Goal: Transaction & Acquisition: Purchase product/service

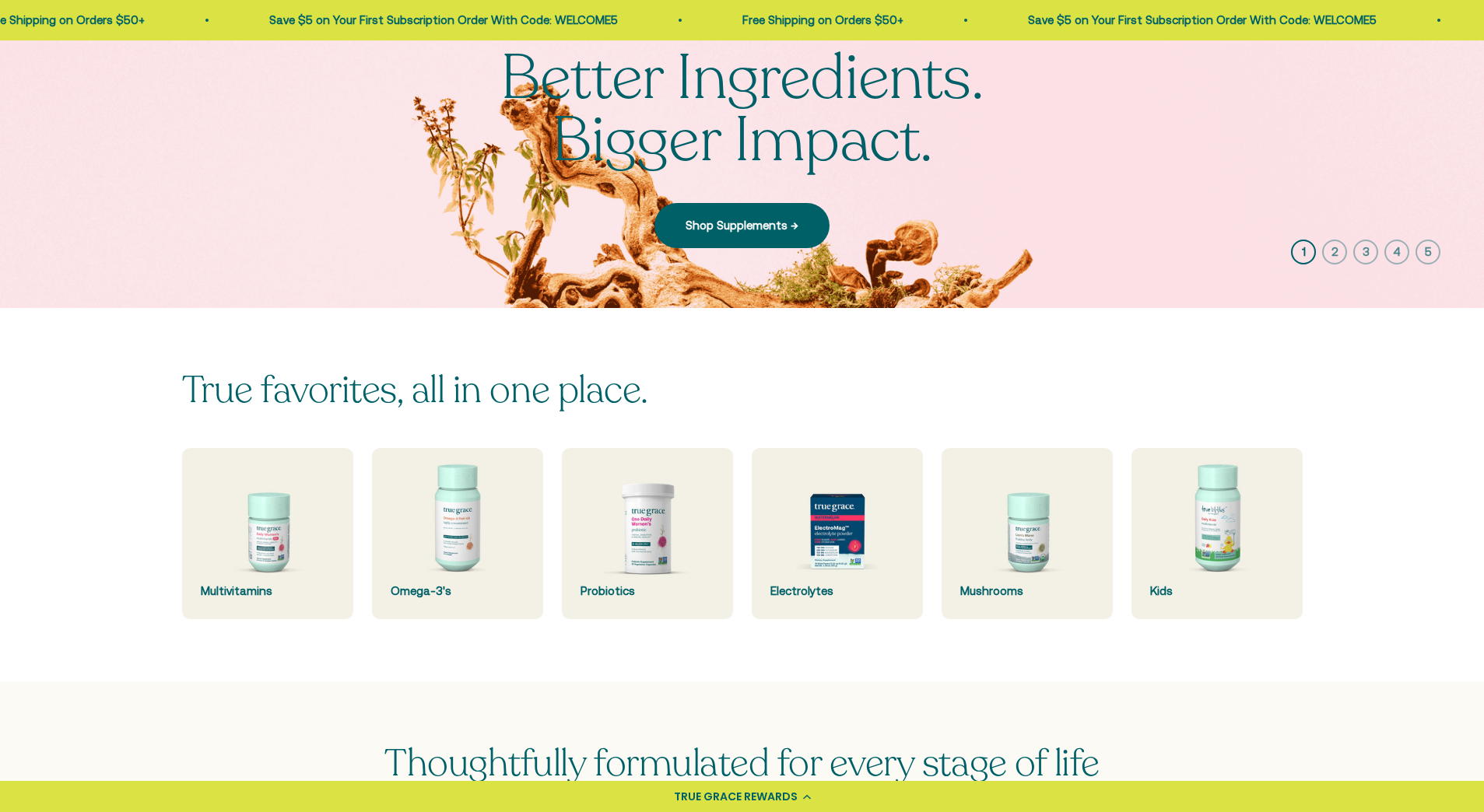
scroll to position [170, 0]
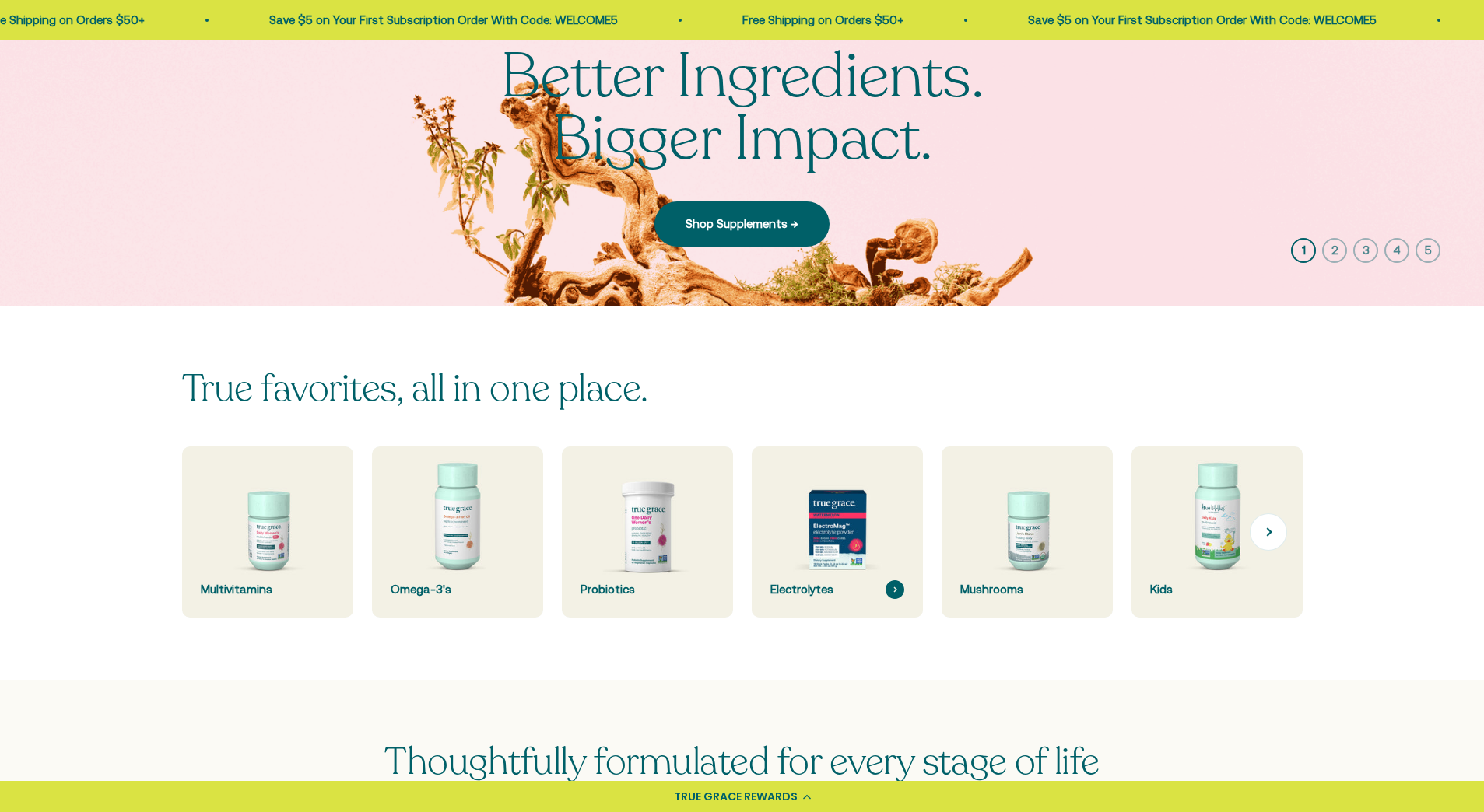
click at [859, 553] on img at bounding box center [837, 533] width 181 height 181
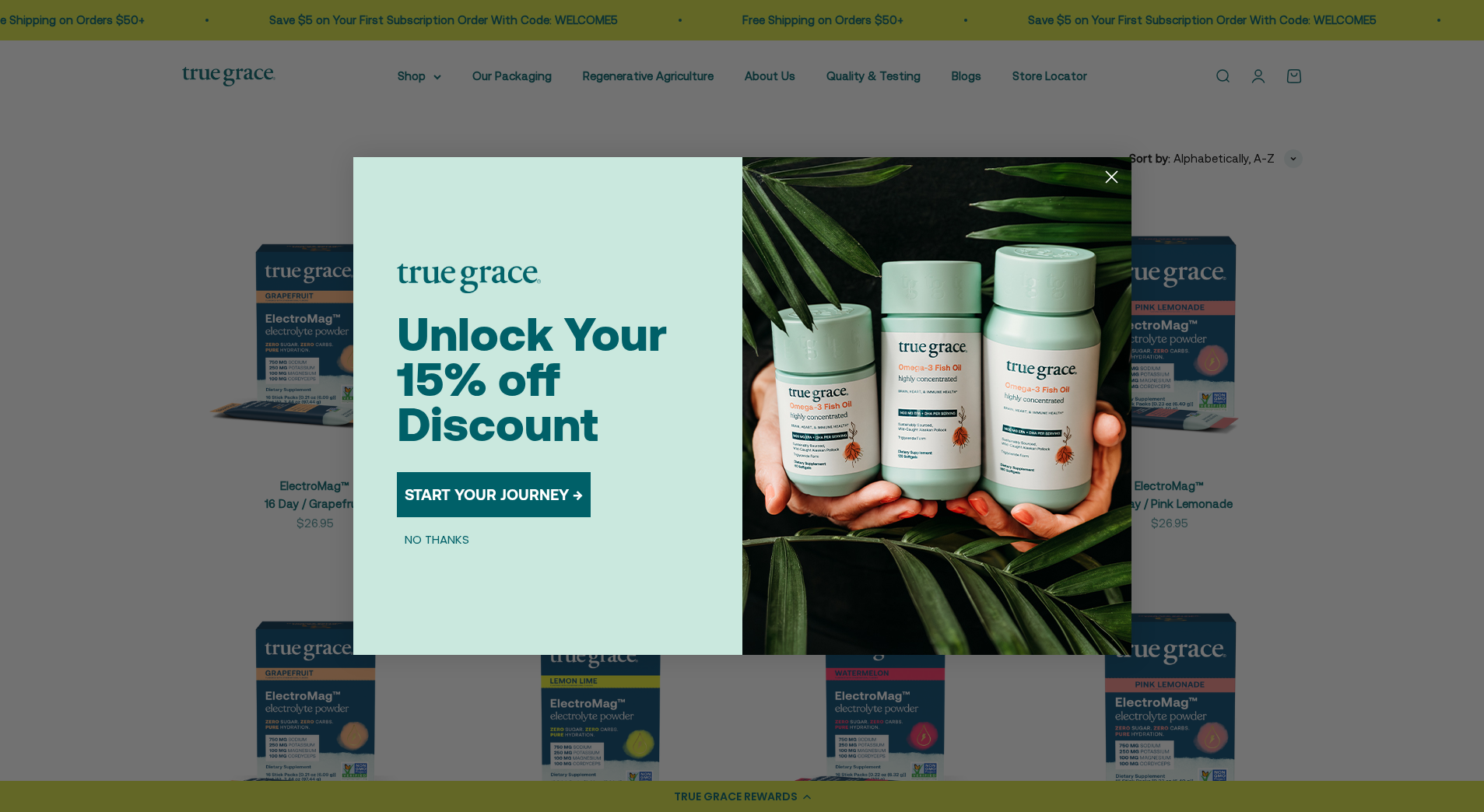
scroll to position [280, 0]
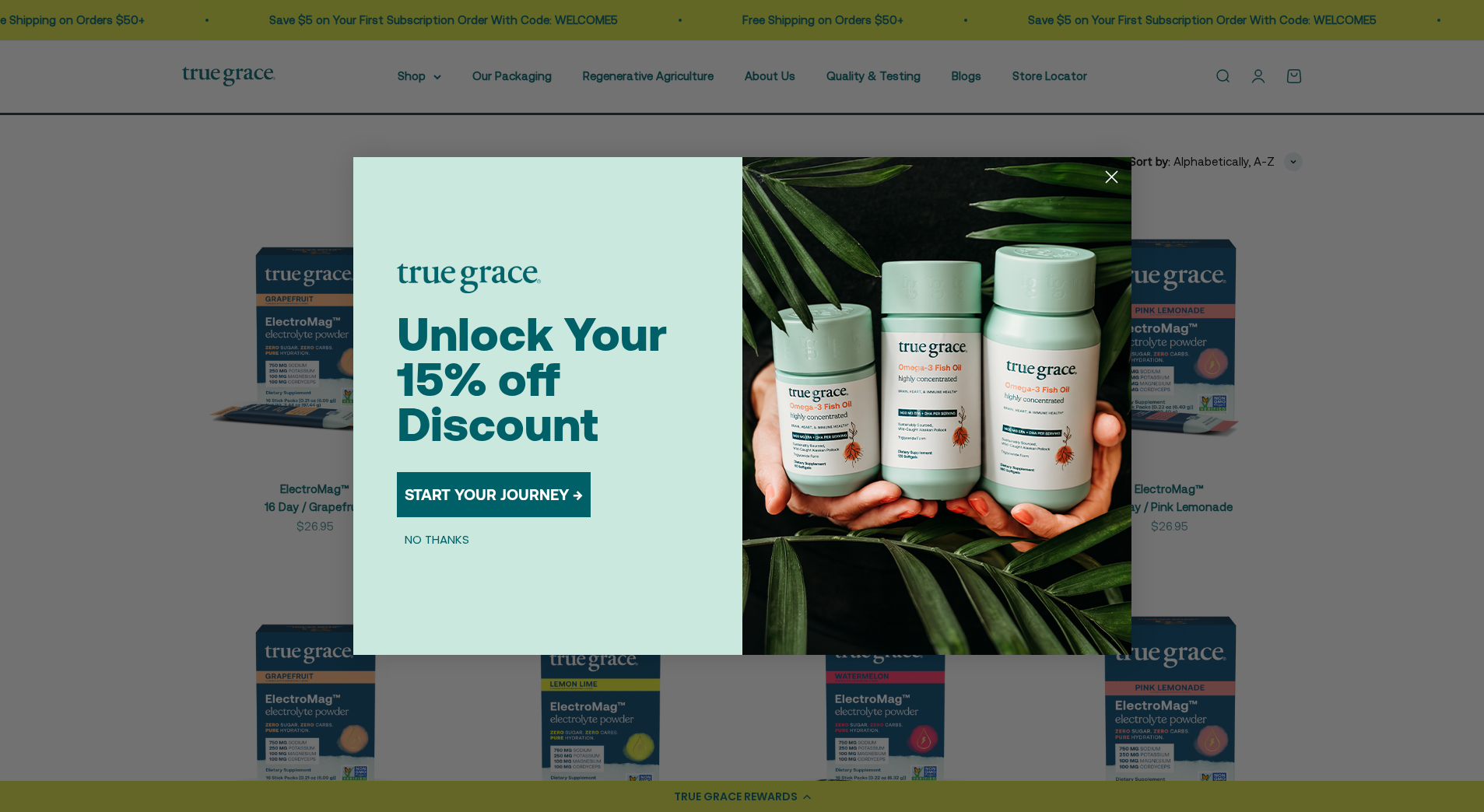
click at [1109, 177] on circle "Close dialog" at bounding box center [1110, 177] width 26 height 25
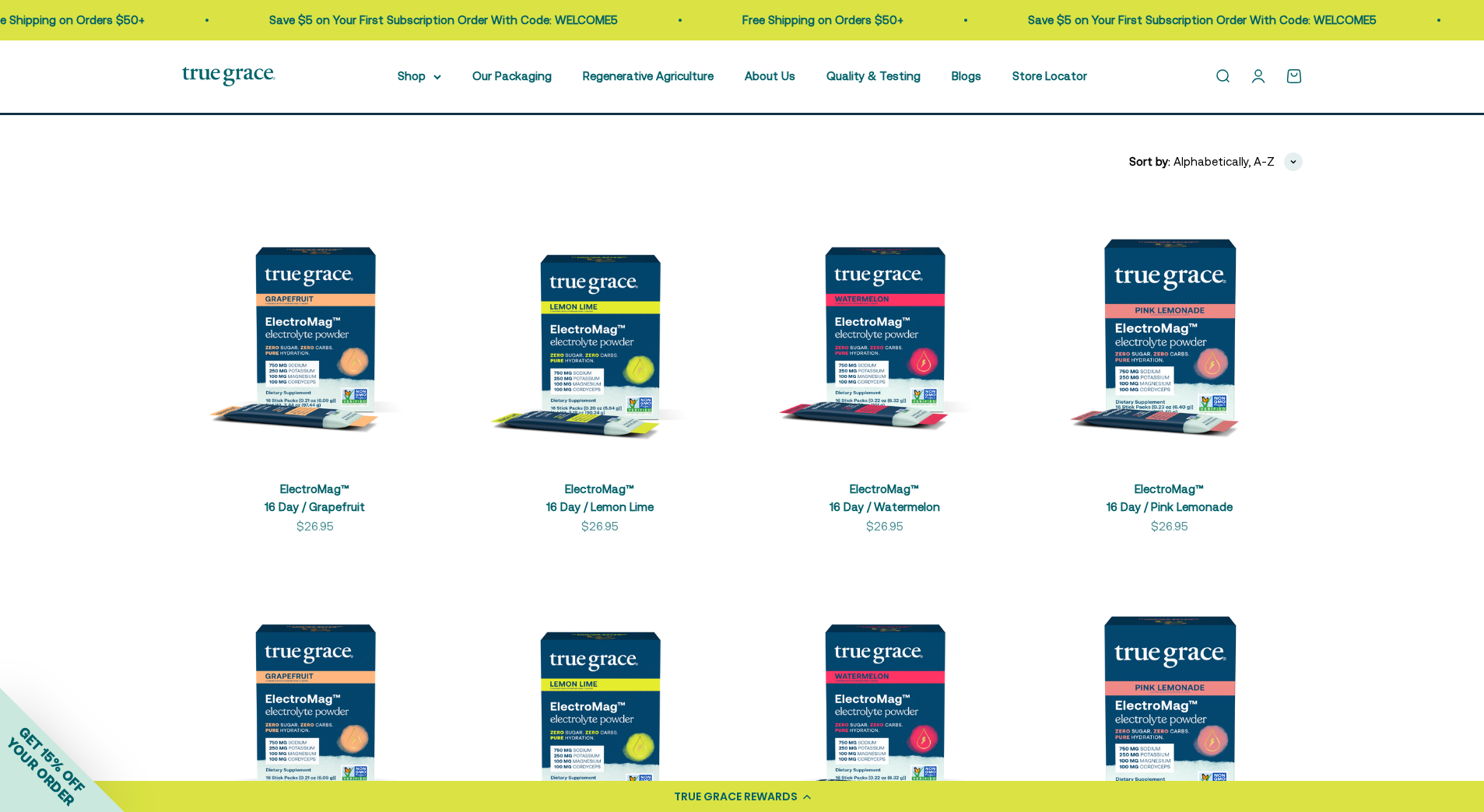
click at [590, 341] on img at bounding box center [600, 330] width 266 height 266
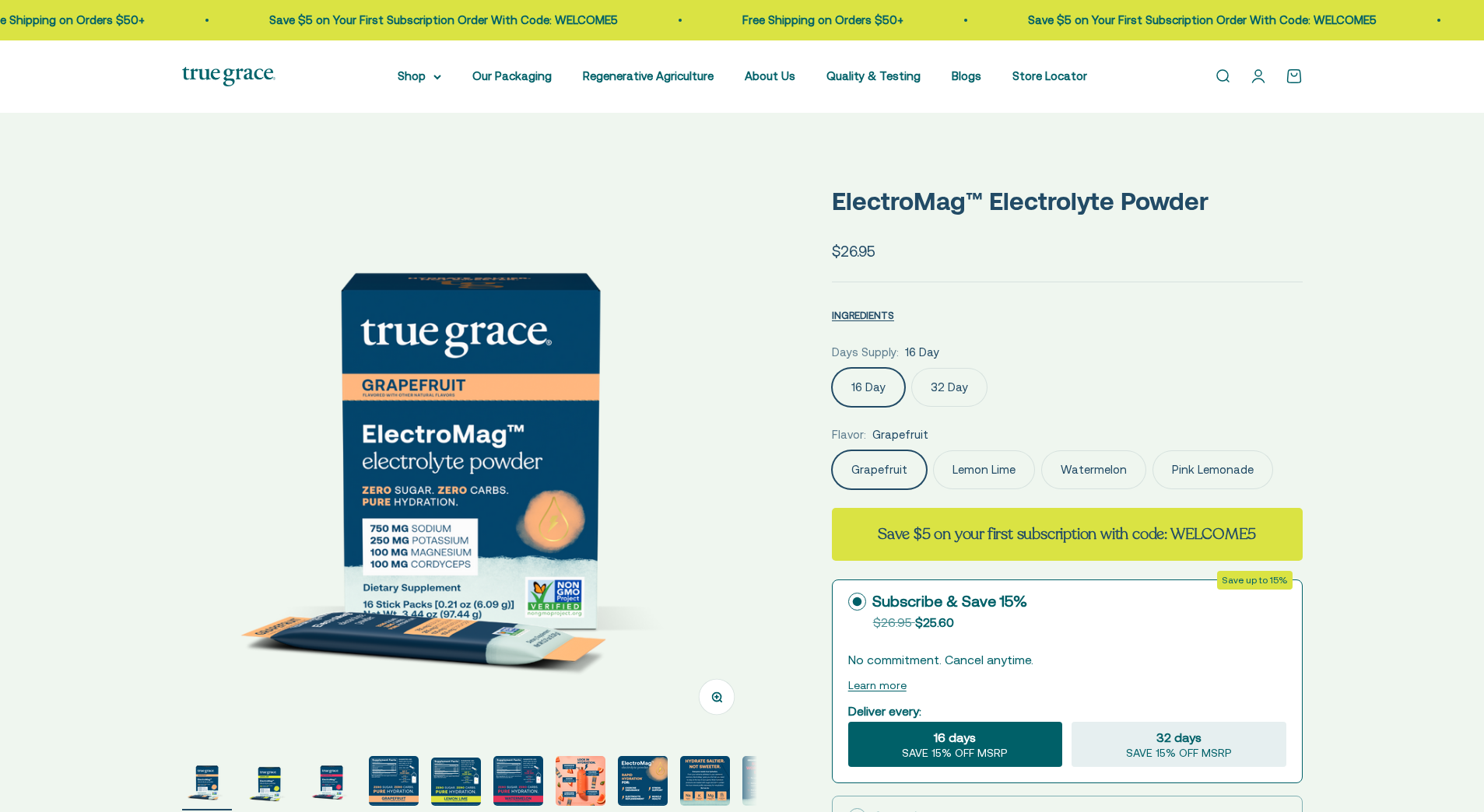
select select "3"
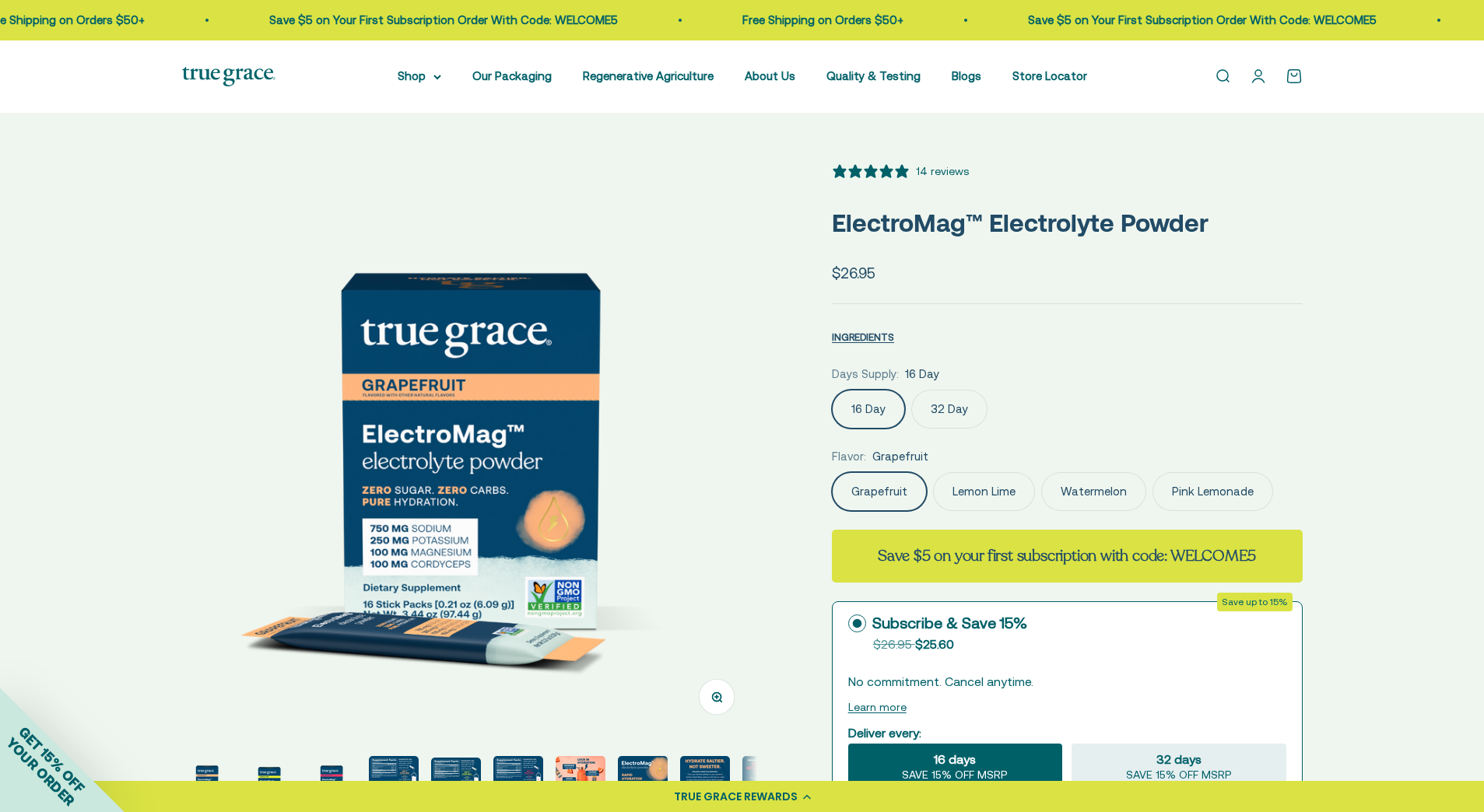
click at [939, 422] on label "32 Day" at bounding box center [949, 409] width 77 height 39
click at [832, 390] on input "32 Day" at bounding box center [831, 389] width 1 height 1
click at [880, 416] on label "16 Day" at bounding box center [868, 409] width 73 height 39
click at [832, 390] on input "16 Day" at bounding box center [831, 389] width 1 height 1
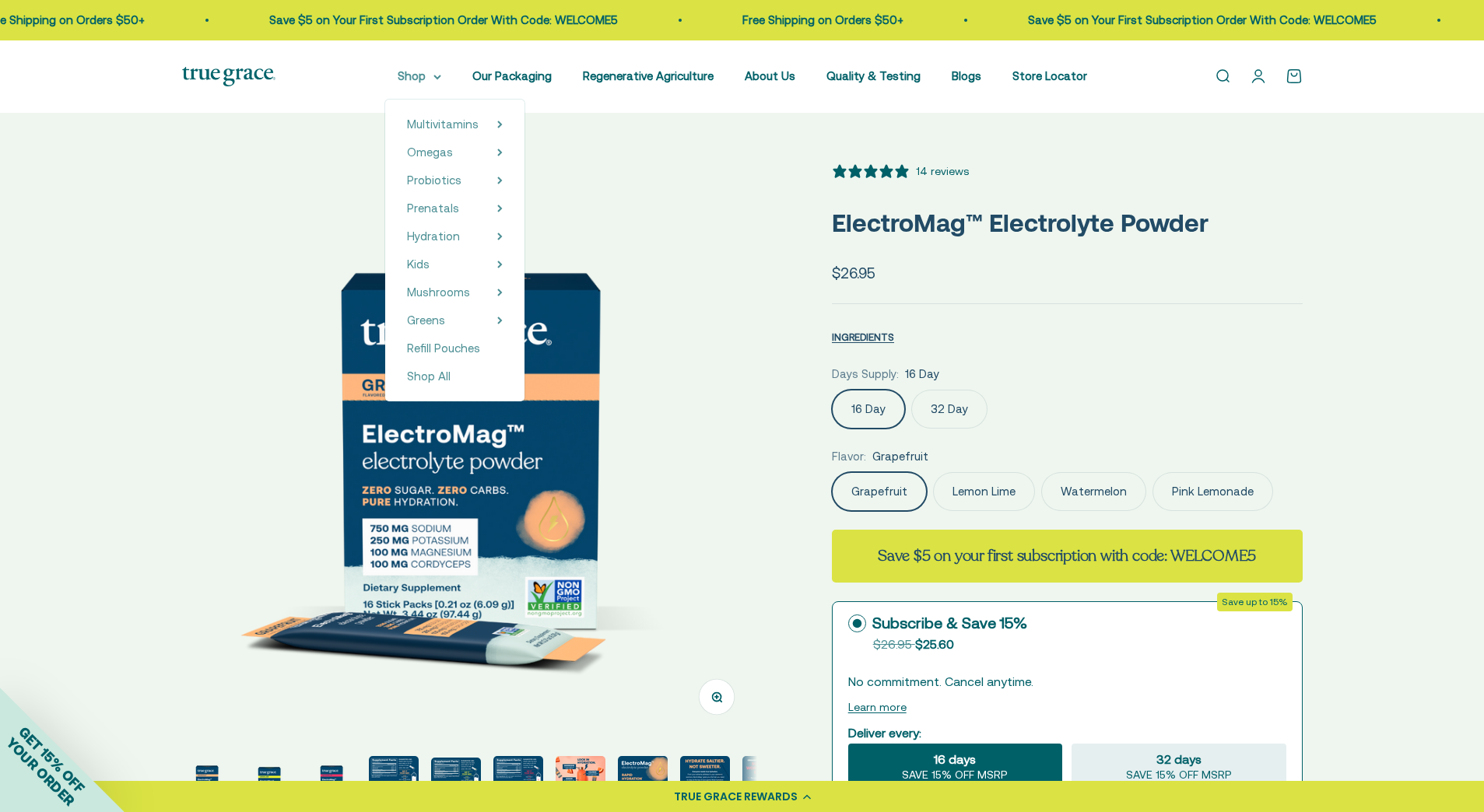
click at [420, 75] on summary "Shop" at bounding box center [419, 76] width 43 height 19
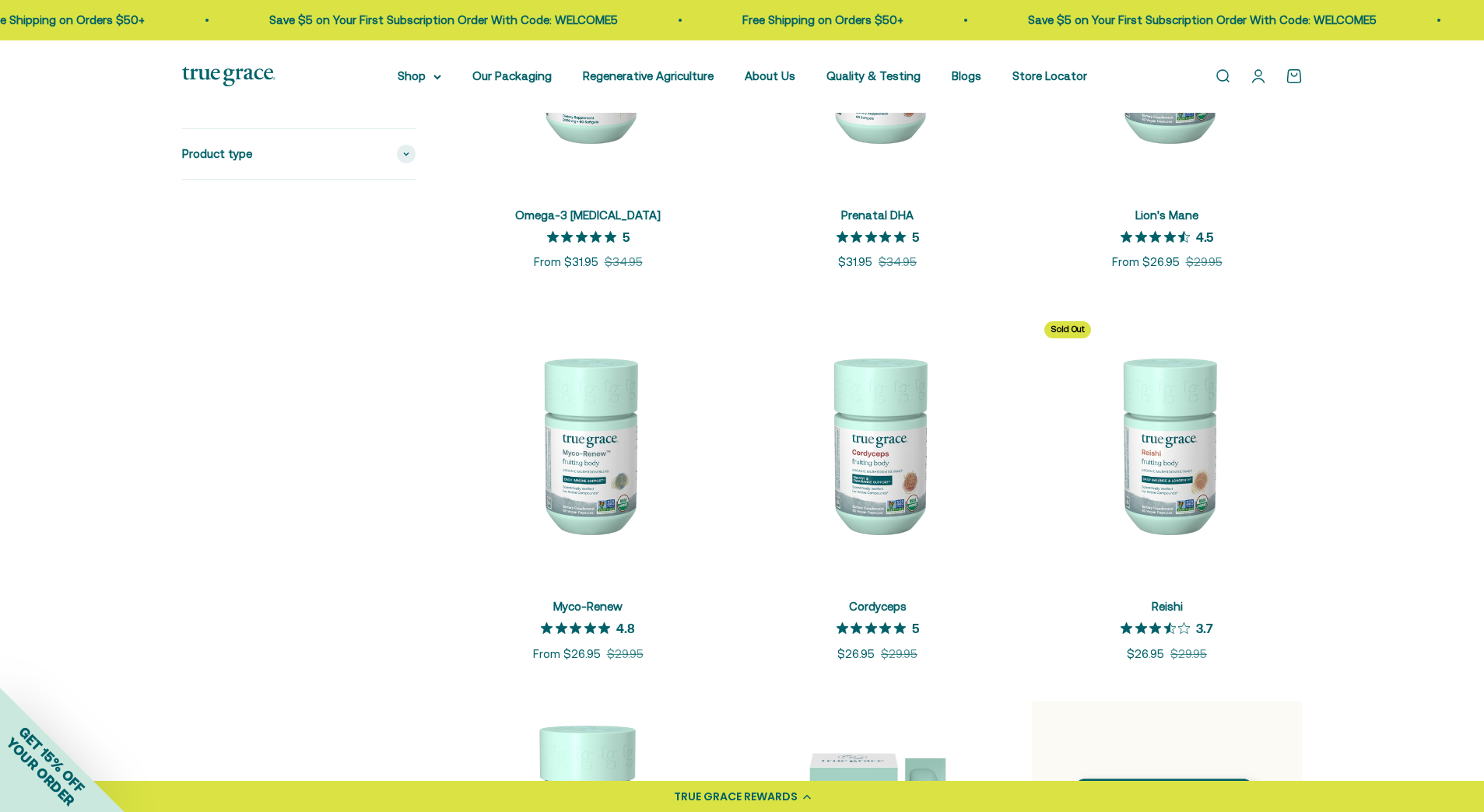
scroll to position [1265, 0]
